Goal: Entertainment & Leisure: Consume media (video, audio)

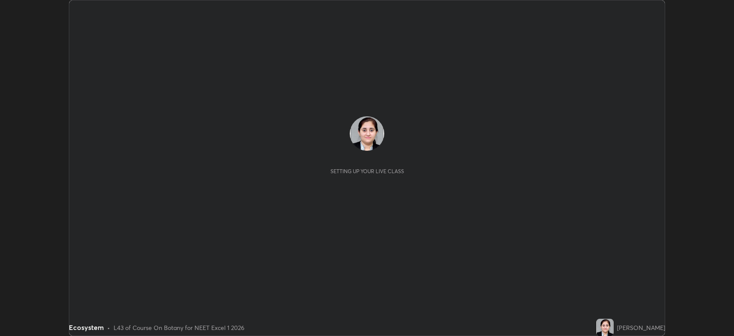
scroll to position [336, 734]
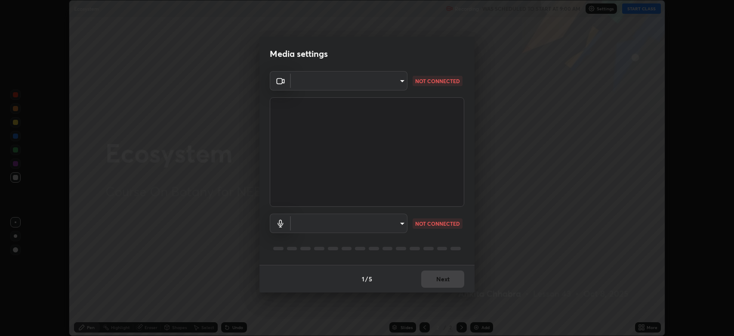
type input "794d03a334ab6cf92daa4269f68d25c817b6d7b5e31d9684855891884d0ab025"
type input "fdb80894c4ebc7df2e002856e42fb67b53546d0361b9f9eb09d9d3152e6861d2"
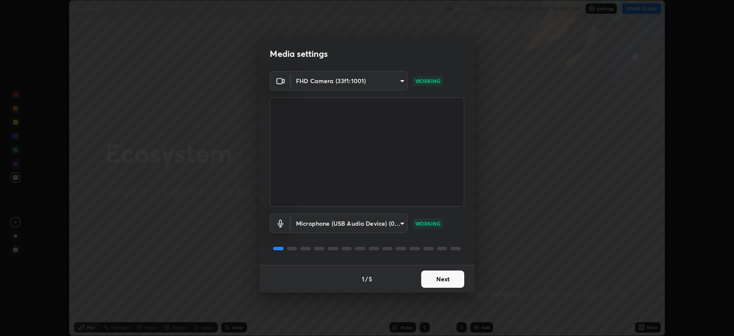
click at [452, 278] on button "Next" at bounding box center [442, 278] width 43 height 17
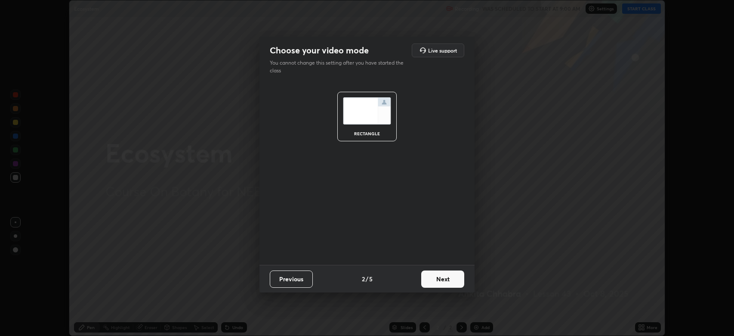
click at [454, 277] on button "Next" at bounding box center [442, 278] width 43 height 17
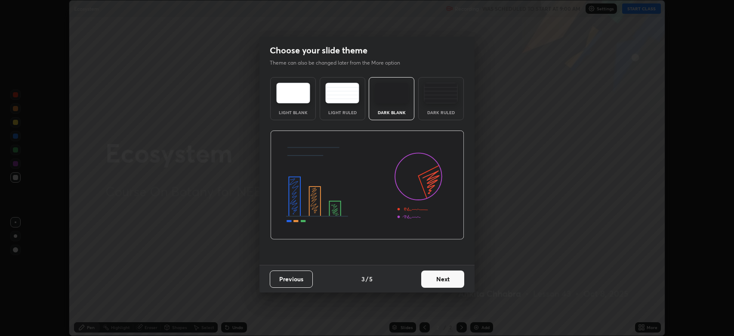
click at [455, 278] on button "Next" at bounding box center [442, 278] width 43 height 17
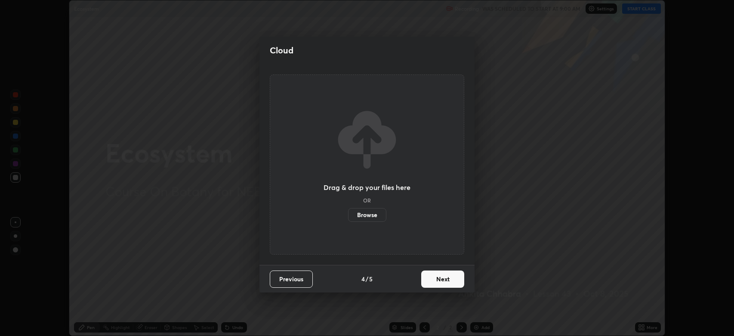
click at [455, 278] on button "Next" at bounding box center [442, 278] width 43 height 17
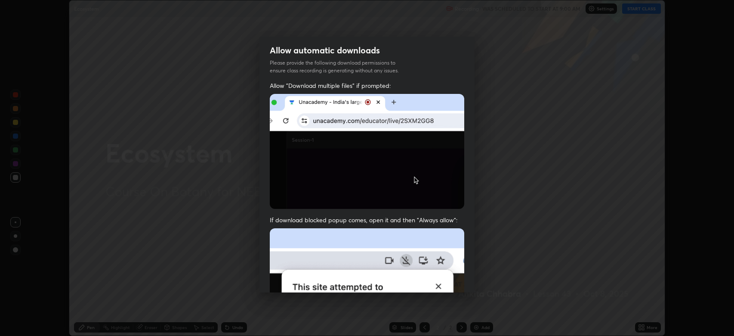
click at [455, 278] on img at bounding box center [367, 322] width 194 height 188
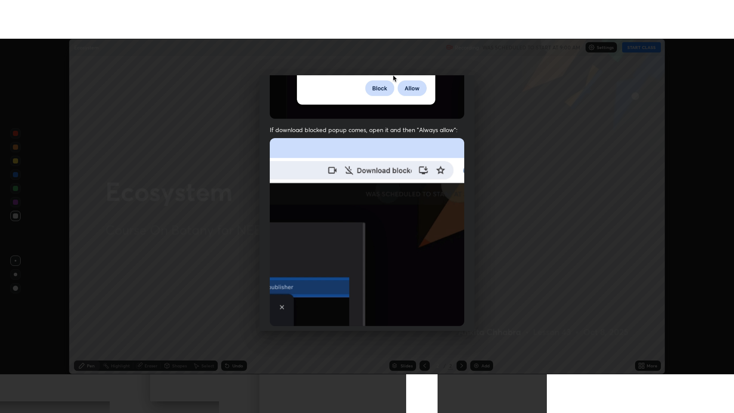
scroll to position [175, 0]
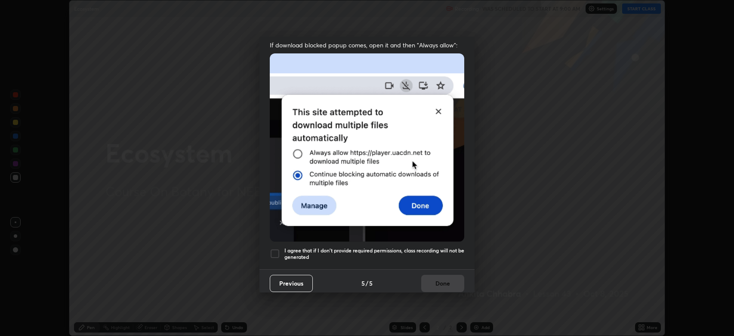
click at [275, 251] on div at bounding box center [275, 253] width 10 height 10
click at [454, 282] on button "Done" at bounding box center [442, 283] width 43 height 17
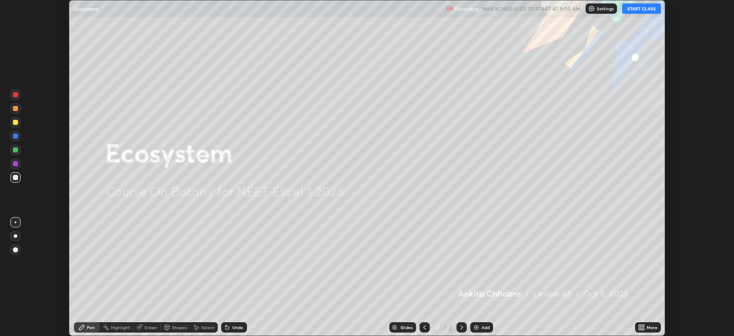
click at [634, 7] on button "START CLASS" at bounding box center [641, 8] width 39 height 10
click at [650, 325] on div "More" at bounding box center [652, 327] width 11 height 4
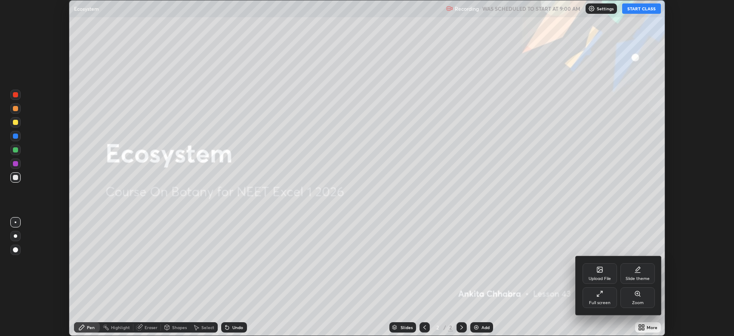
click at [608, 301] on div "Full screen" at bounding box center [600, 302] width 22 height 4
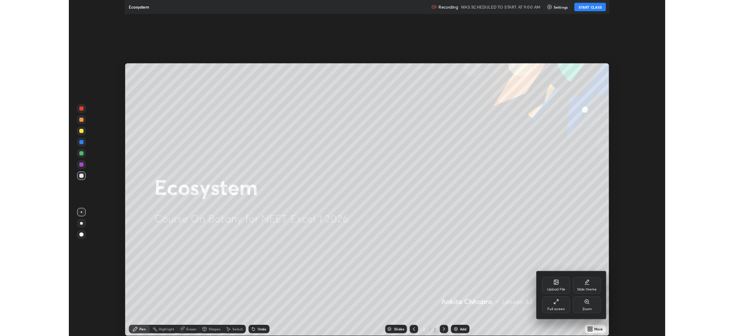
scroll to position [413, 734]
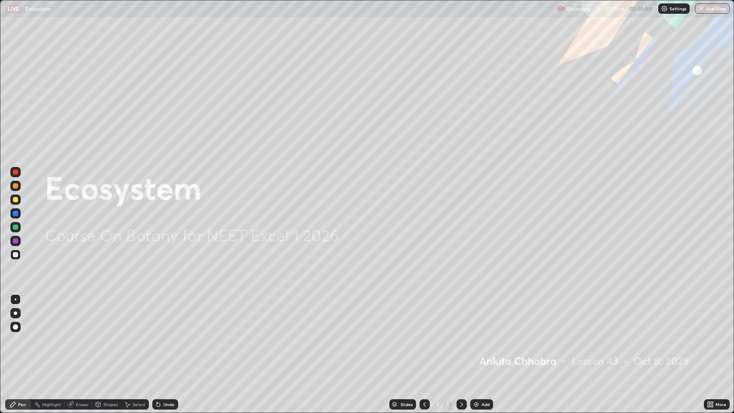
click at [709, 335] on icon at bounding box center [709, 403] width 2 height 2
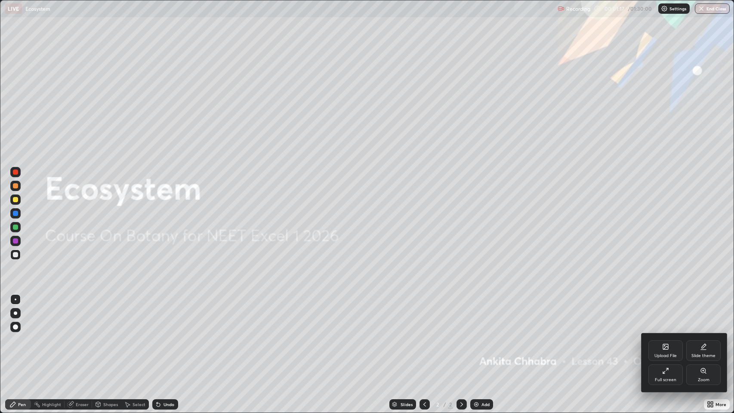
click at [669, 335] on icon at bounding box center [665, 370] width 7 height 7
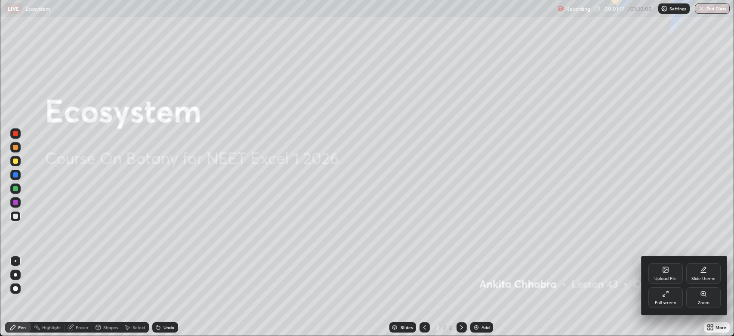
scroll to position [42692, 42293]
